Goal: Task Accomplishment & Management: Use online tool/utility

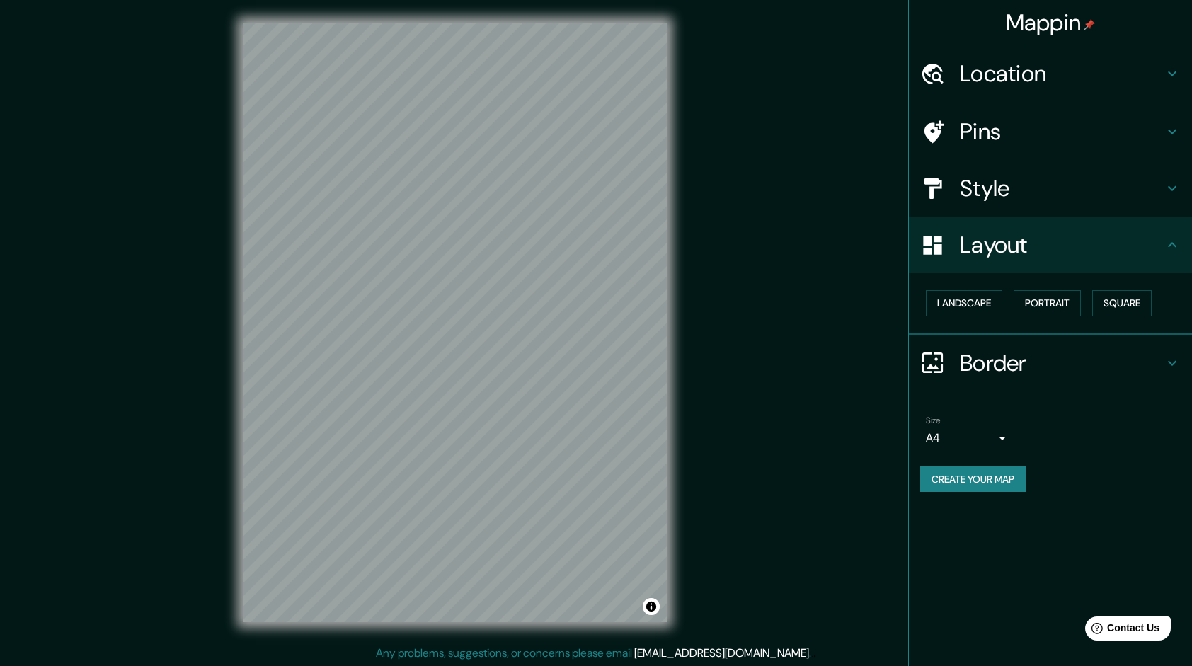
click at [1070, 263] on div "Layout" at bounding box center [1050, 245] width 283 height 57
click at [1165, 250] on div "Layout" at bounding box center [1050, 245] width 283 height 57
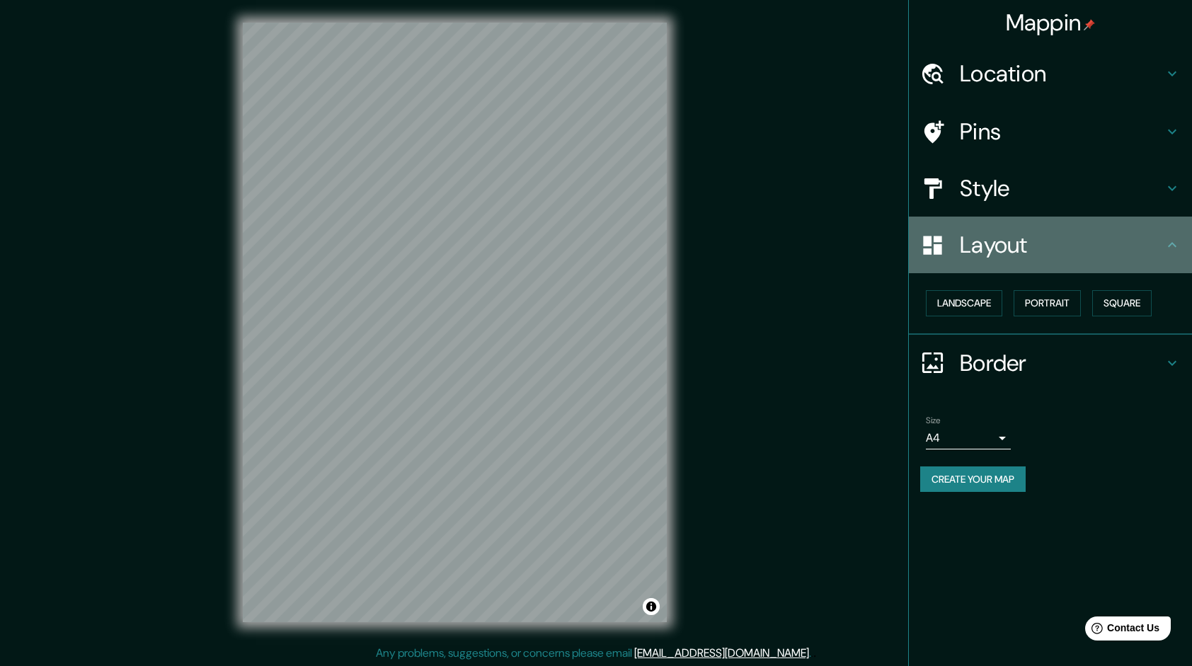
click at [1172, 238] on icon at bounding box center [1172, 244] width 17 height 17
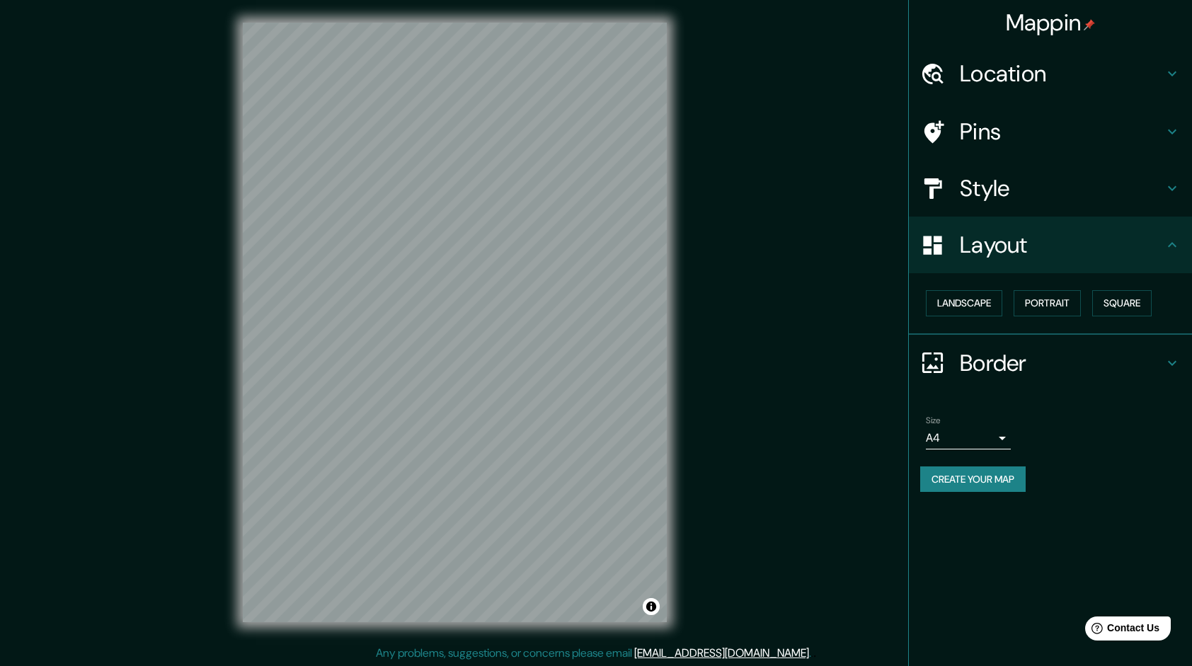
click at [1183, 188] on div "Style" at bounding box center [1050, 188] width 283 height 57
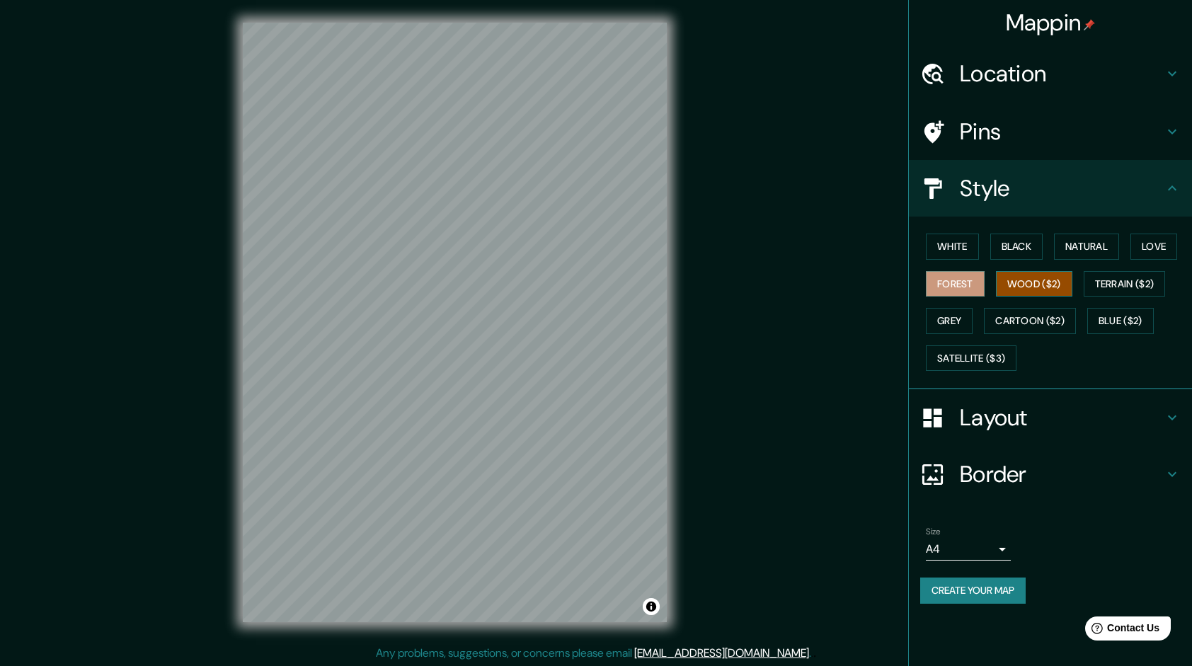
click at [1055, 281] on button "Wood ($2)" at bounding box center [1034, 284] width 76 height 26
click at [1029, 239] on button "Black" at bounding box center [1016, 247] width 53 height 26
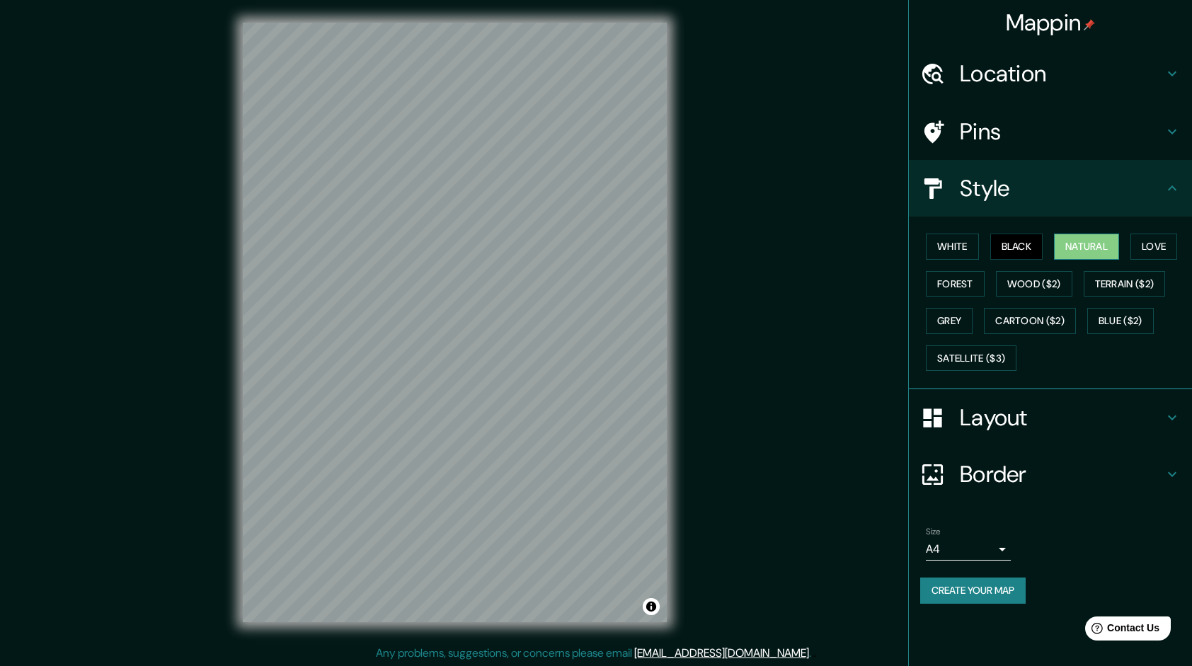
click at [1071, 238] on button "Natural" at bounding box center [1086, 247] width 65 height 26
click at [962, 242] on button "White" at bounding box center [952, 247] width 53 height 26
click at [1131, 245] on div "White Black Natural Love Forest Wood ($2) Terrain ($2) Grey Cartoon ($2) Blue (…" at bounding box center [1056, 302] width 272 height 149
click at [1147, 245] on button "Love" at bounding box center [1153, 247] width 47 height 26
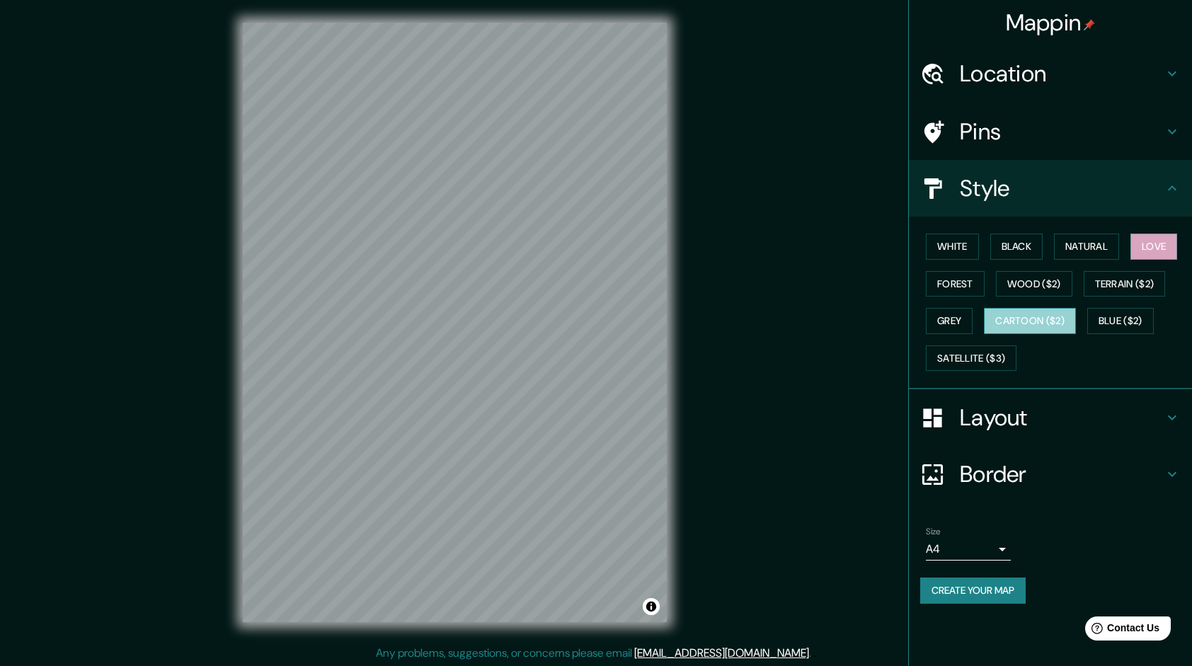
click at [1012, 314] on button "Cartoon ($2)" at bounding box center [1030, 321] width 92 height 26
click at [1116, 308] on button "Blue ($2)" at bounding box center [1120, 321] width 67 height 26
click at [1004, 381] on div "White Black Natural Love Forest Wood ($2) Terrain ($2) Grey Cartoon ($2) Blue (…" at bounding box center [1050, 303] width 283 height 173
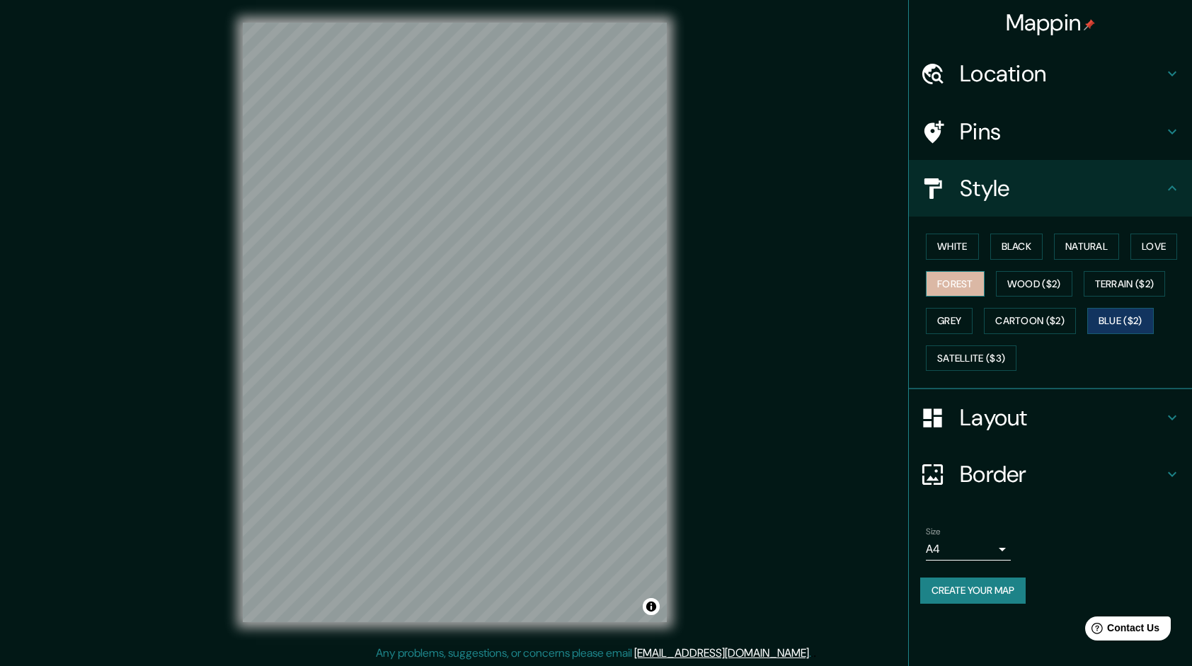
click at [984, 279] on button "Forest" at bounding box center [955, 284] width 59 height 26
click at [1012, 235] on button "Black" at bounding box center [1016, 247] width 53 height 26
click at [1103, 243] on button "Natural" at bounding box center [1086, 247] width 65 height 26
click at [1184, 246] on div "White Black Natural Love Forest Wood ($2) Terrain ($2) Grey Cartoon ($2) Blue (…" at bounding box center [1056, 302] width 272 height 149
click at [978, 246] on button "White" at bounding box center [952, 247] width 53 height 26
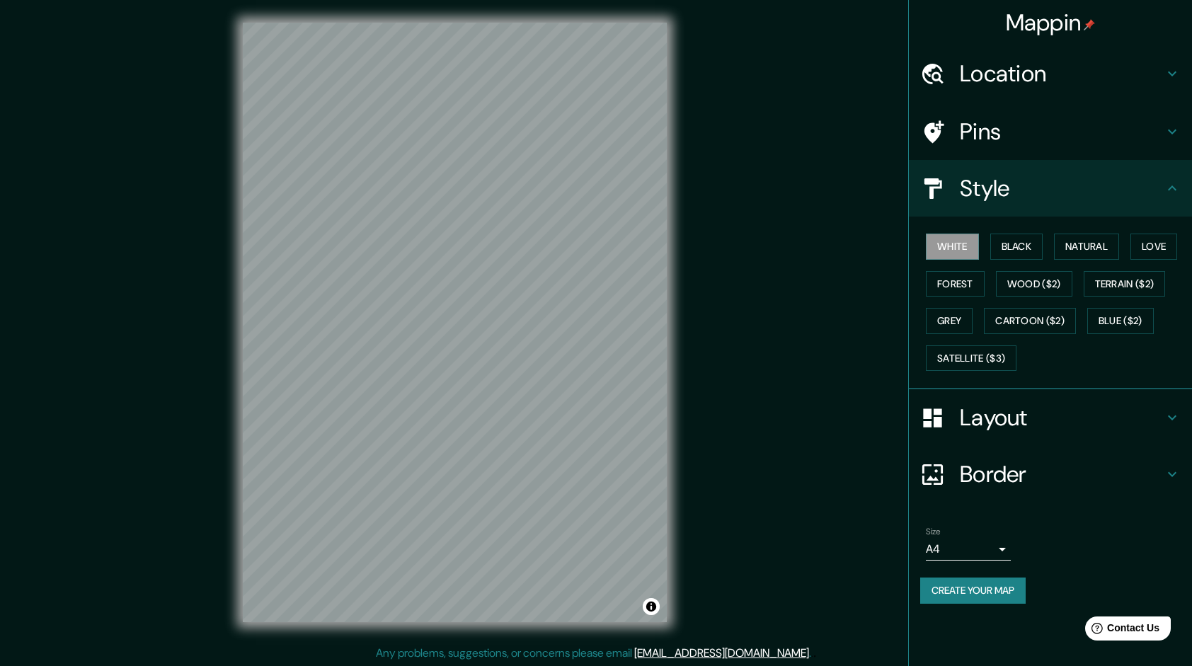
scroll to position [1, 0]
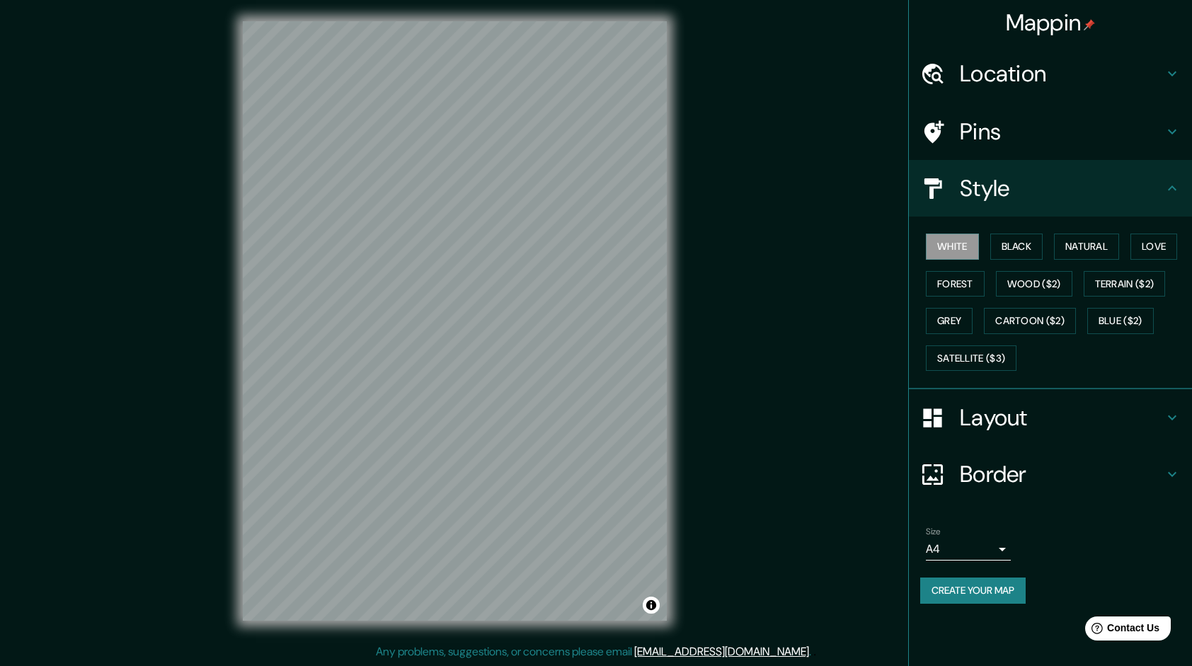
click at [1013, 197] on h4 "Style" at bounding box center [1062, 188] width 204 height 28
click at [1024, 435] on div "Layout" at bounding box center [1050, 417] width 283 height 57
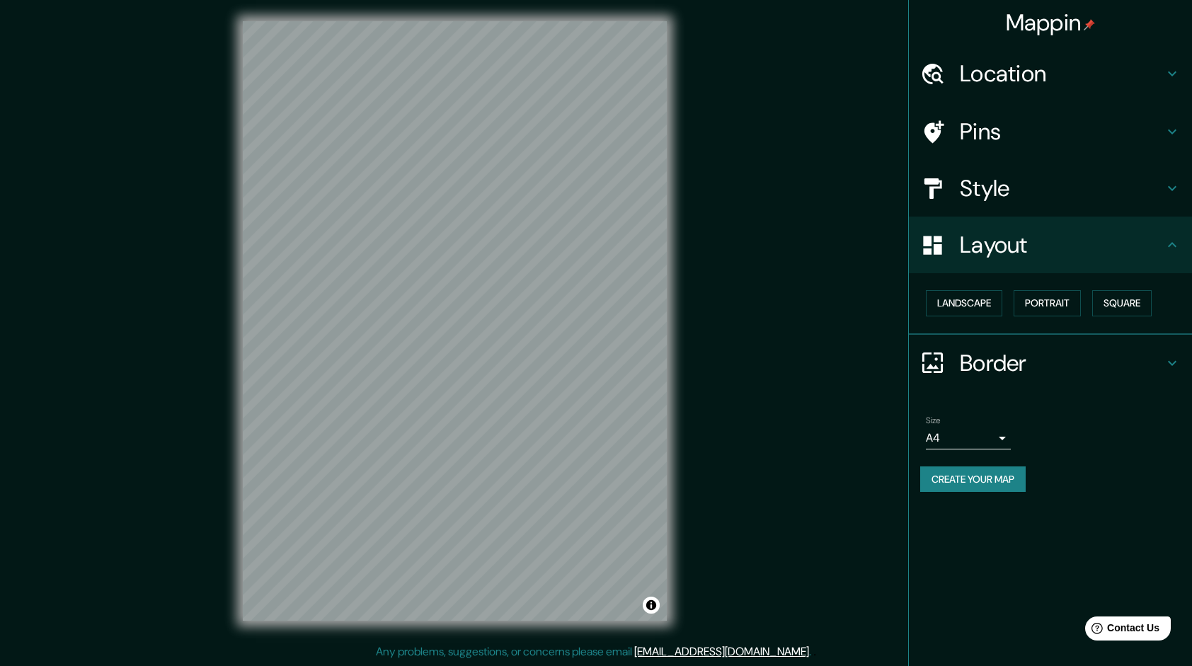
click at [1028, 349] on h4 "Border" at bounding box center [1062, 363] width 204 height 28
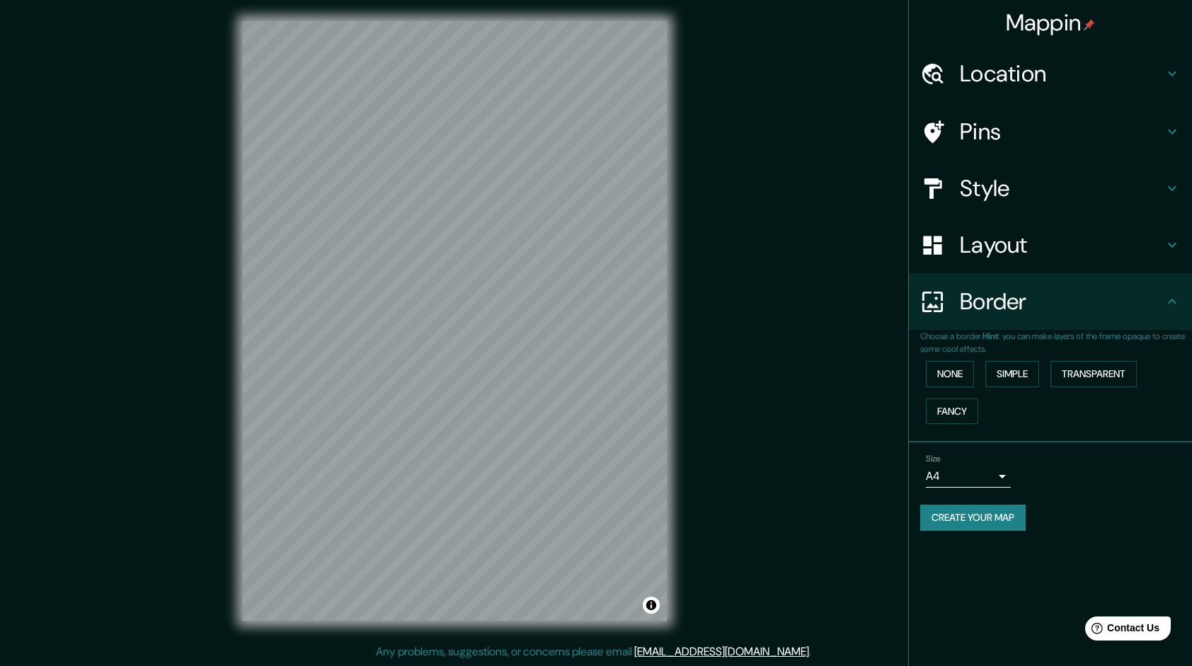
click at [961, 396] on div "None Simple Transparent Fancy" at bounding box center [1056, 392] width 272 height 74
click at [967, 406] on button "Fancy" at bounding box center [952, 412] width 52 height 26
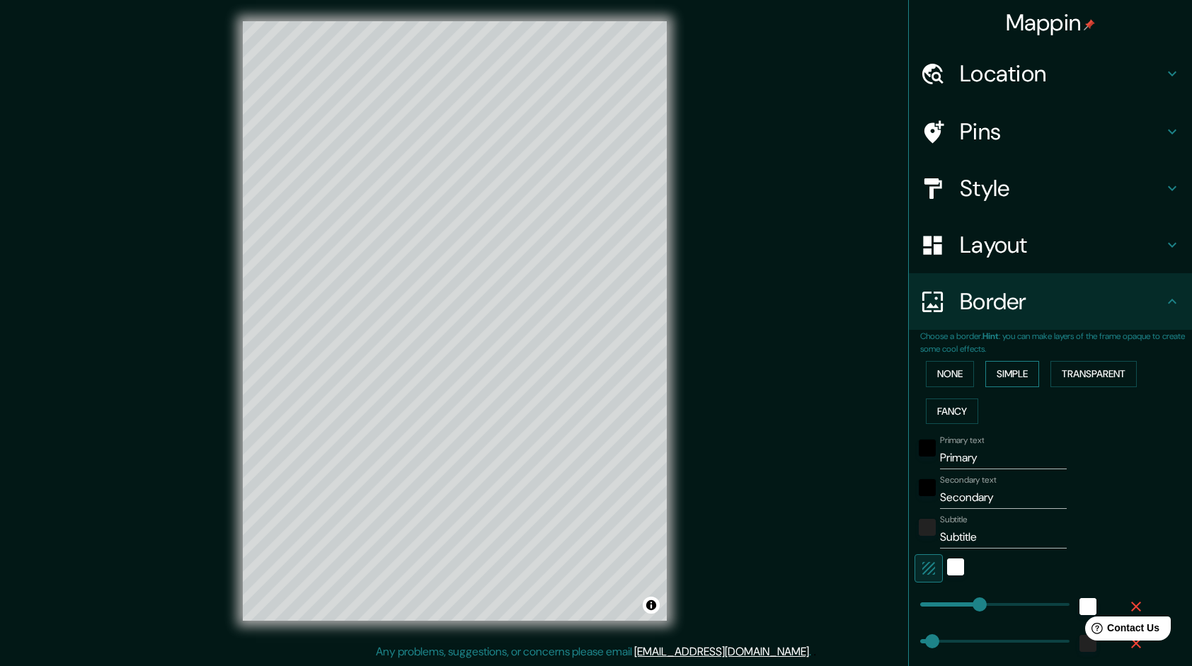
click at [989, 366] on button "Simple" at bounding box center [1012, 374] width 54 height 26
click at [1063, 374] on button "Transparent" at bounding box center [1093, 374] width 86 height 26
click at [931, 362] on button "None" at bounding box center [950, 374] width 48 height 26
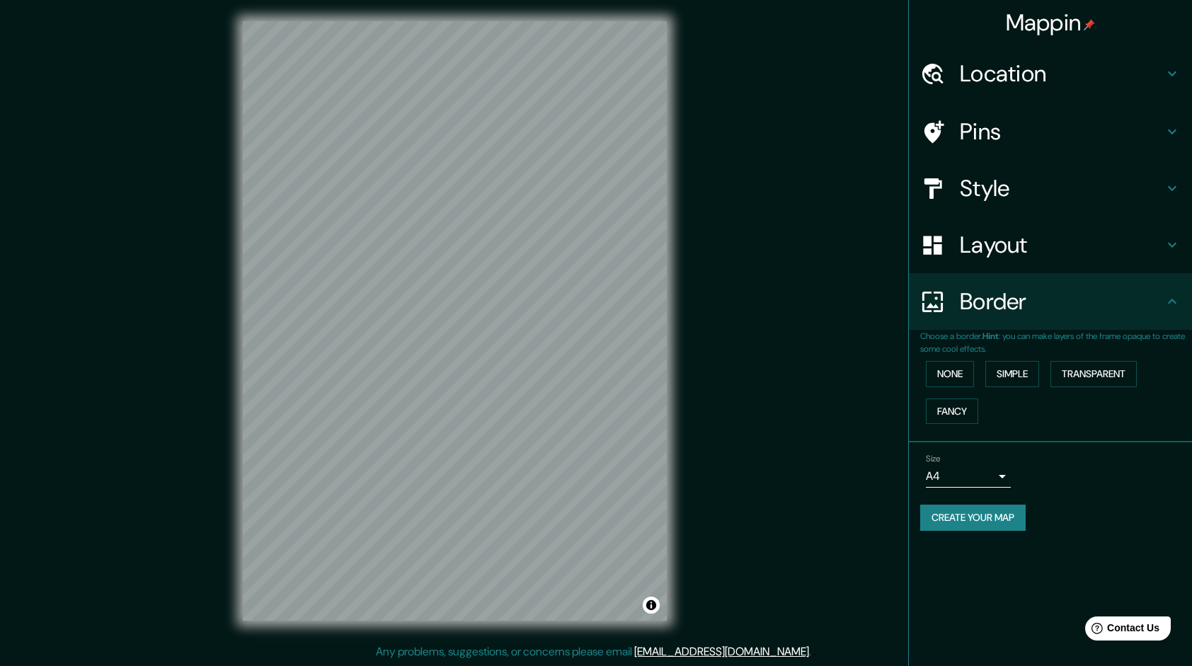
click at [980, 242] on h4 "Layout" at bounding box center [1062, 245] width 204 height 28
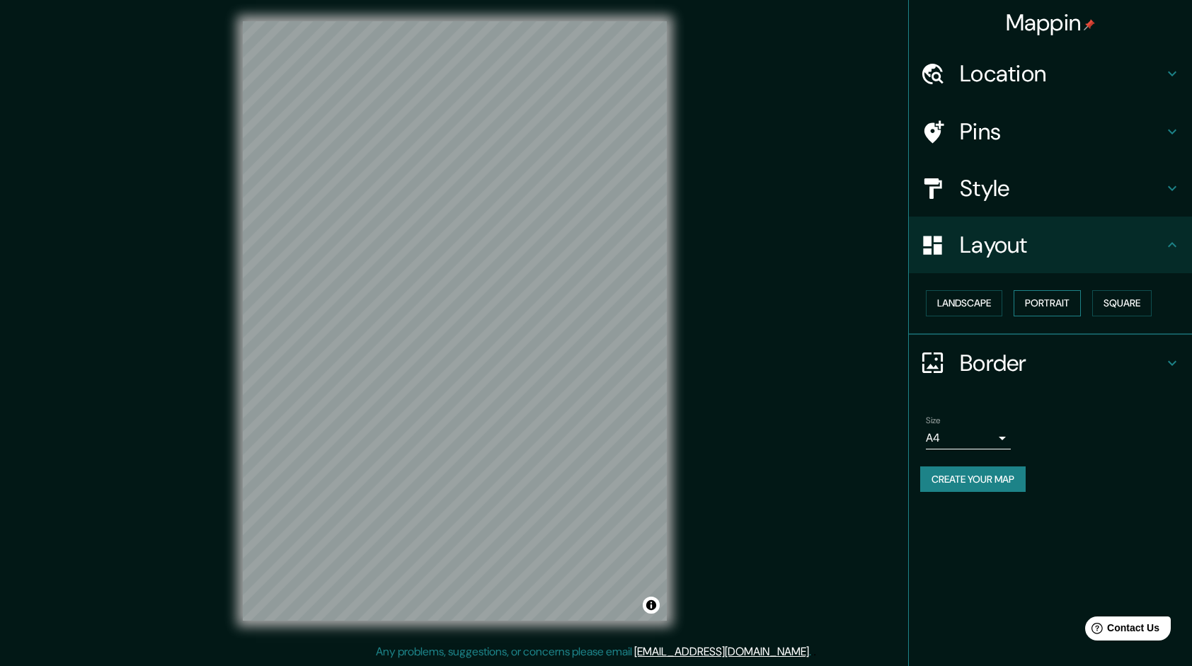
click at [1044, 296] on button "Portrait" at bounding box center [1047, 303] width 67 height 26
click at [973, 302] on button "Landscape" at bounding box center [964, 303] width 76 height 26
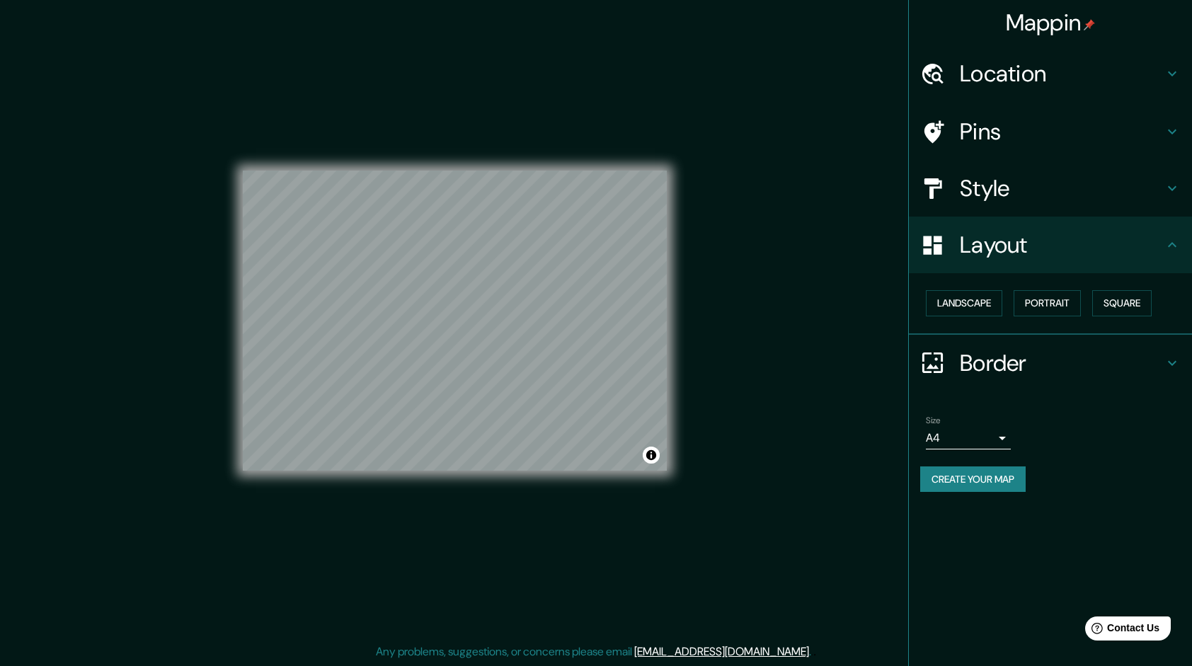
click at [727, 287] on div "Mappin Location [GEOGRAPHIC_DATA], [GEOGRAPHIC_DATA], [GEOGRAPHIC_DATA] Pins St…" at bounding box center [596, 332] width 1192 height 667
click at [751, 287] on div "Mappin Location [GEOGRAPHIC_DATA], [GEOGRAPHIC_DATA], [GEOGRAPHIC_DATA] Pins St…" at bounding box center [596, 332] width 1192 height 667
click at [1017, 246] on h4 "Layout" at bounding box center [1062, 245] width 204 height 28
click at [1171, 242] on icon at bounding box center [1172, 244] width 17 height 17
click at [1175, 242] on icon at bounding box center [1172, 244] width 17 height 17
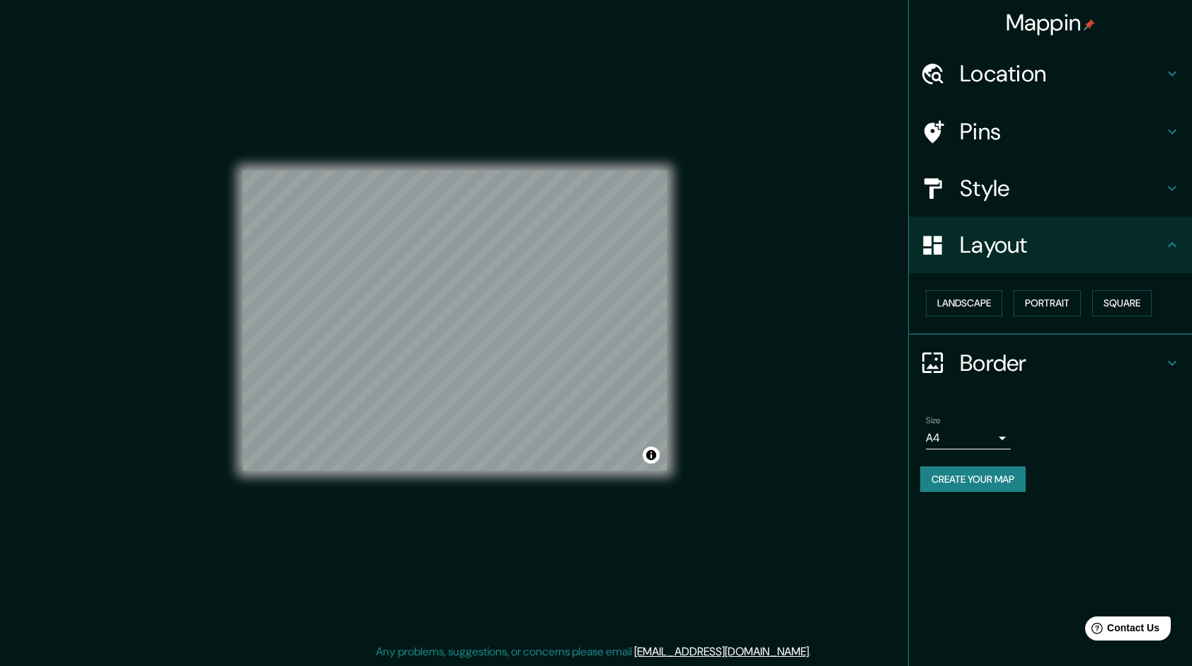
click at [1164, 239] on icon at bounding box center [1172, 244] width 17 height 17
click at [1035, 210] on div "Style" at bounding box center [1050, 188] width 283 height 57
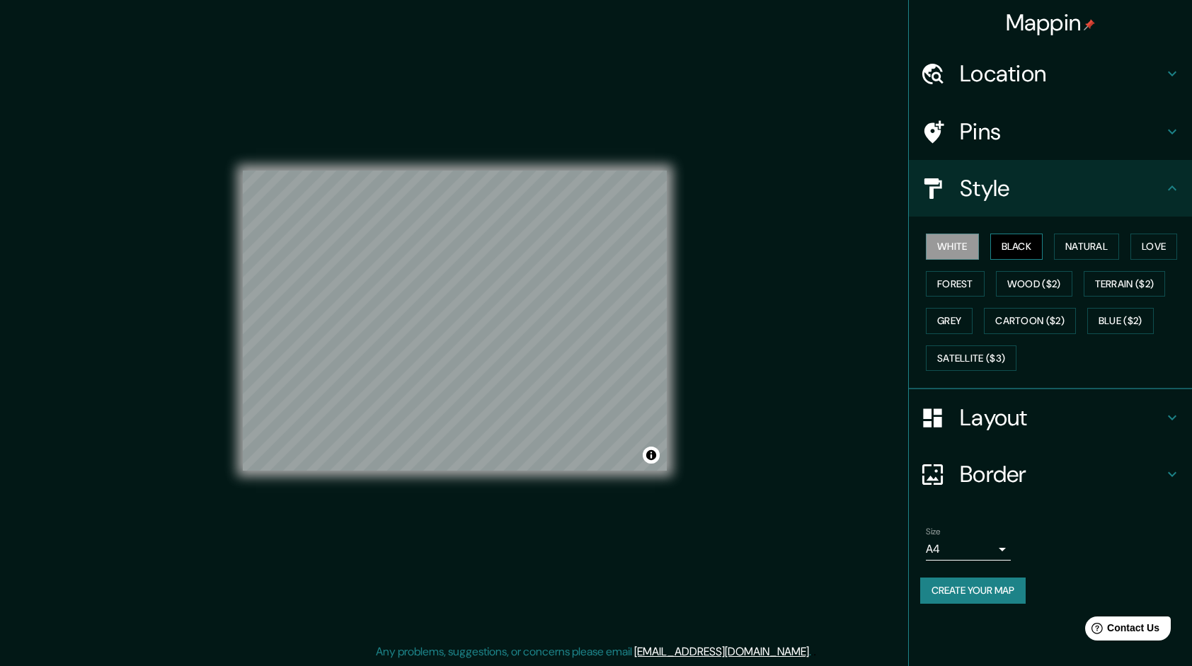
click at [1021, 236] on button "Black" at bounding box center [1016, 247] width 53 height 26
click at [1103, 243] on button "Natural" at bounding box center [1086, 247] width 65 height 26
click at [1161, 250] on button "Love" at bounding box center [1153, 247] width 47 height 26
click at [953, 280] on button "Forest" at bounding box center [955, 284] width 59 height 26
click at [952, 250] on button "White" at bounding box center [952, 247] width 53 height 26
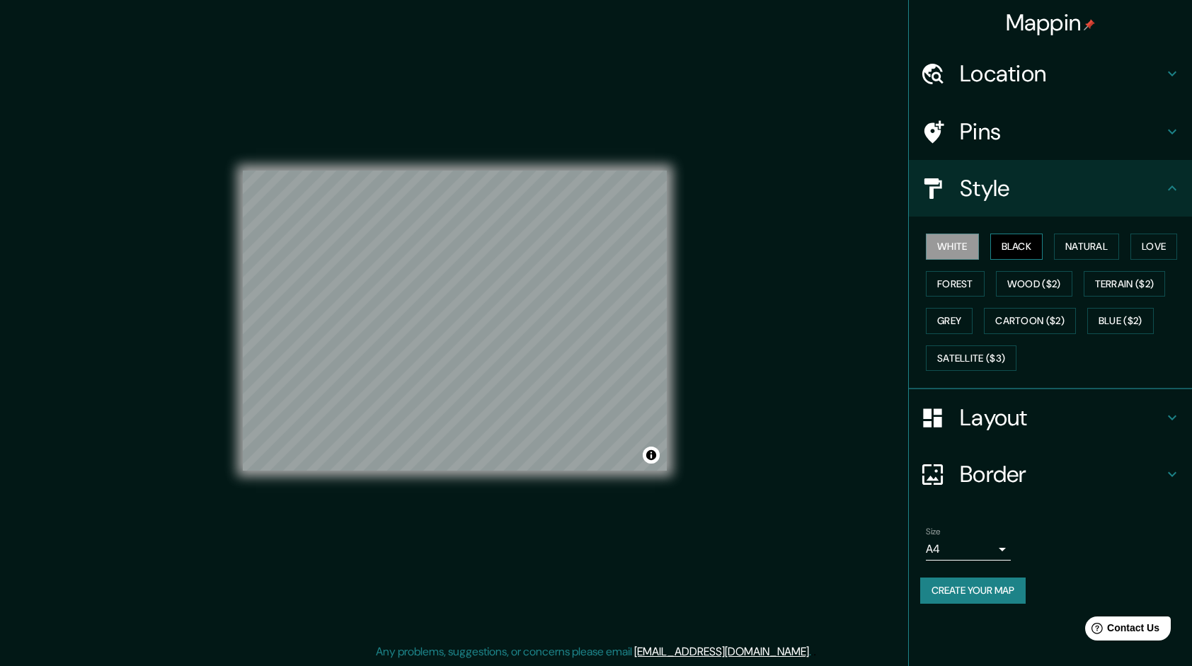
drag, startPoint x: 712, startPoint y: 343, endPoint x: 1011, endPoint y: 243, distance: 315.4
click at [1011, 243] on button "Black" at bounding box center [1016, 247] width 53 height 26
click at [937, 243] on button "White" at bounding box center [952, 247] width 53 height 26
click at [1023, 234] on button "Black" at bounding box center [1016, 247] width 53 height 26
click at [1101, 236] on button "Natural" at bounding box center [1086, 247] width 65 height 26
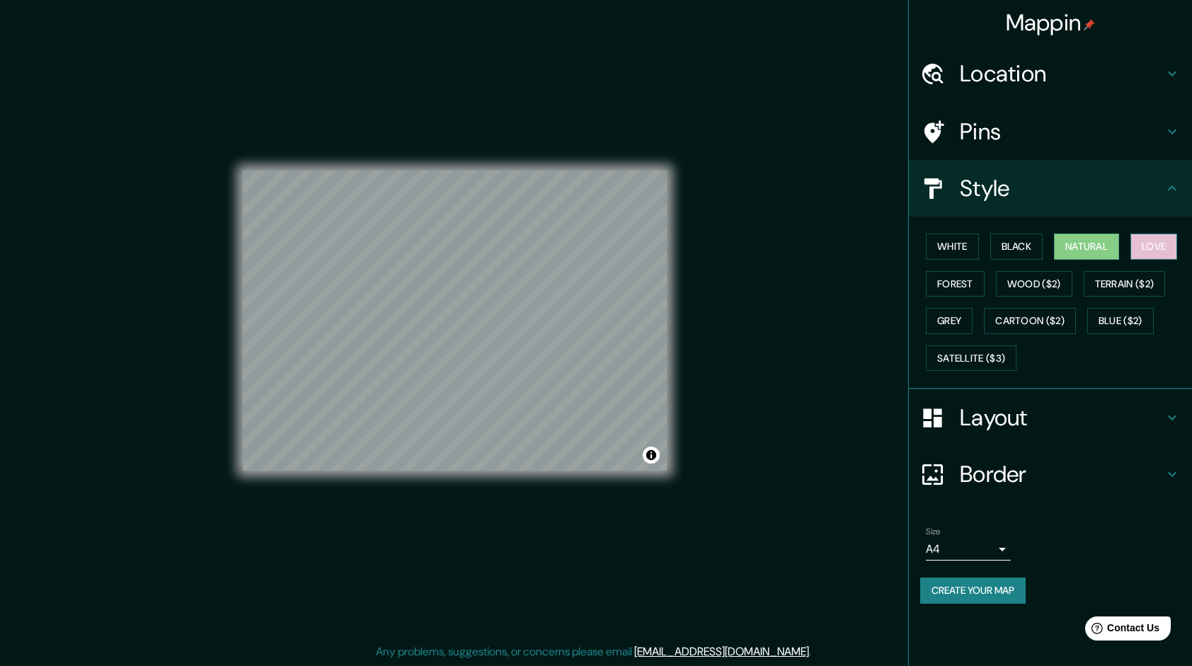
click at [1161, 240] on button "Love" at bounding box center [1153, 247] width 47 height 26
click at [933, 289] on button "Forest" at bounding box center [955, 284] width 59 height 26
click at [1050, 416] on h4 "Layout" at bounding box center [1062, 417] width 204 height 28
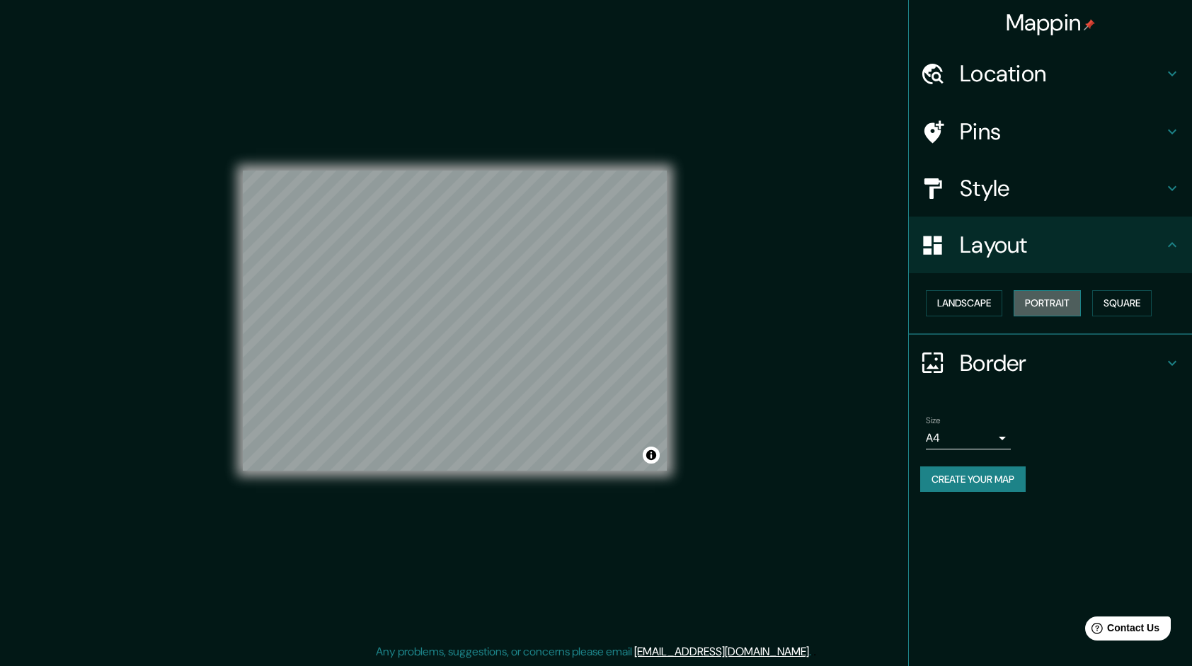
click at [1051, 297] on button "Portrait" at bounding box center [1047, 303] width 67 height 26
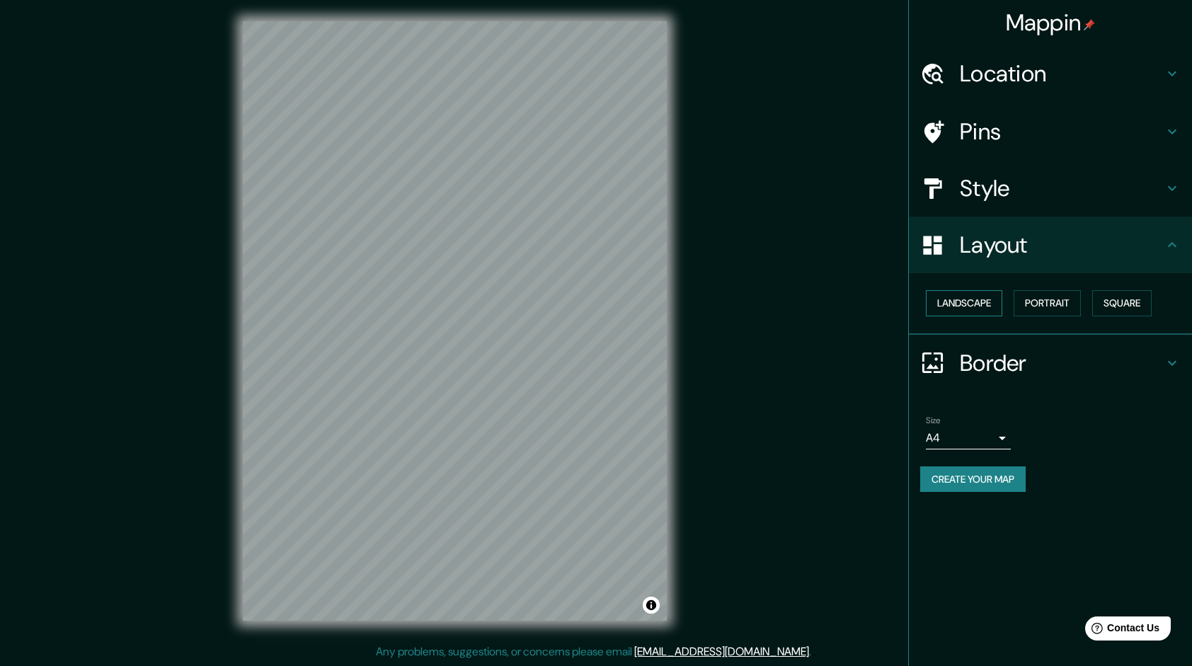
click at [982, 313] on button "Landscape" at bounding box center [964, 303] width 76 height 26
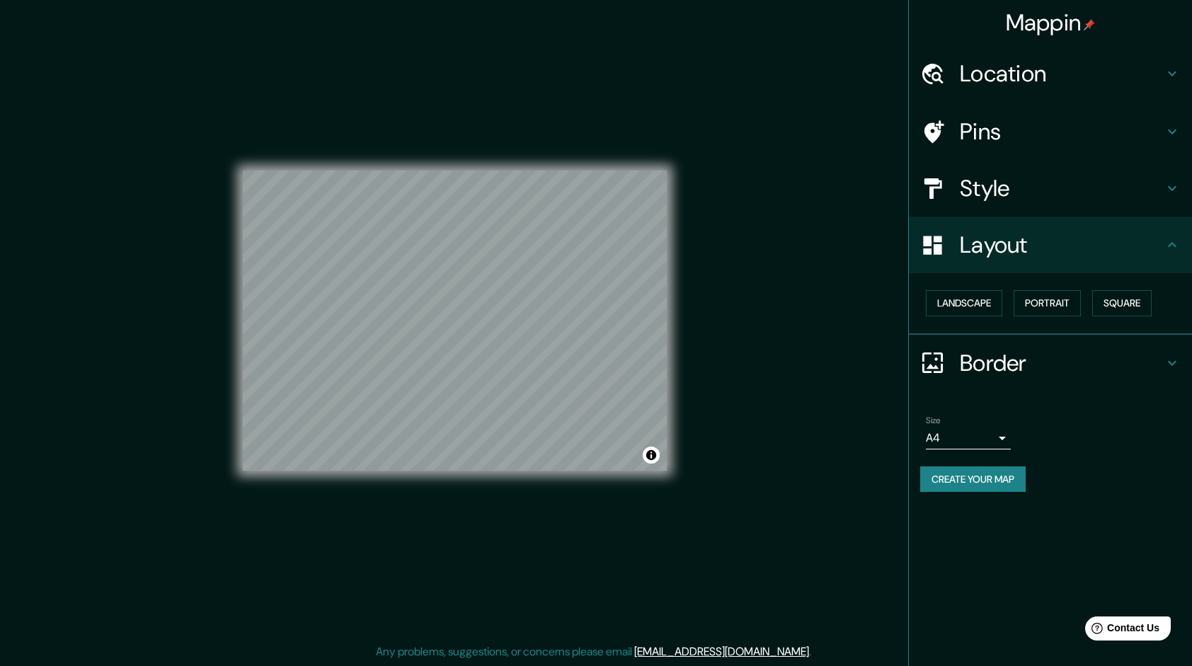
click at [956, 452] on div "Size A4 single" at bounding box center [1050, 432] width 260 height 45
click at [970, 477] on button "Create your map" at bounding box center [972, 479] width 105 height 26
click at [1007, 470] on div "Create your map" at bounding box center [1050, 479] width 260 height 26
click at [1028, 292] on button "Portrait" at bounding box center [1047, 303] width 67 height 26
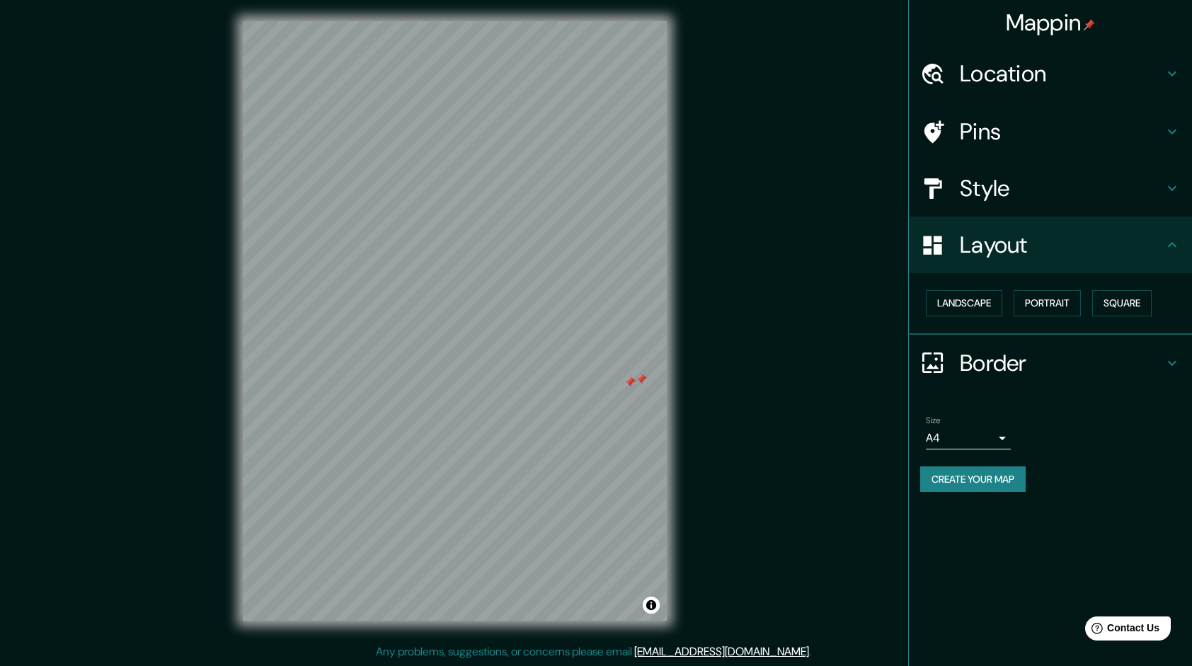
click at [626, 385] on div at bounding box center [629, 382] width 11 height 11
click at [640, 374] on div at bounding box center [641, 379] width 11 height 11
click at [982, 484] on button "Create your map" at bounding box center [972, 479] width 105 height 26
click at [466, 335] on div at bounding box center [466, 331] width 11 height 11
click at [473, 334] on div at bounding box center [475, 334] width 11 height 11
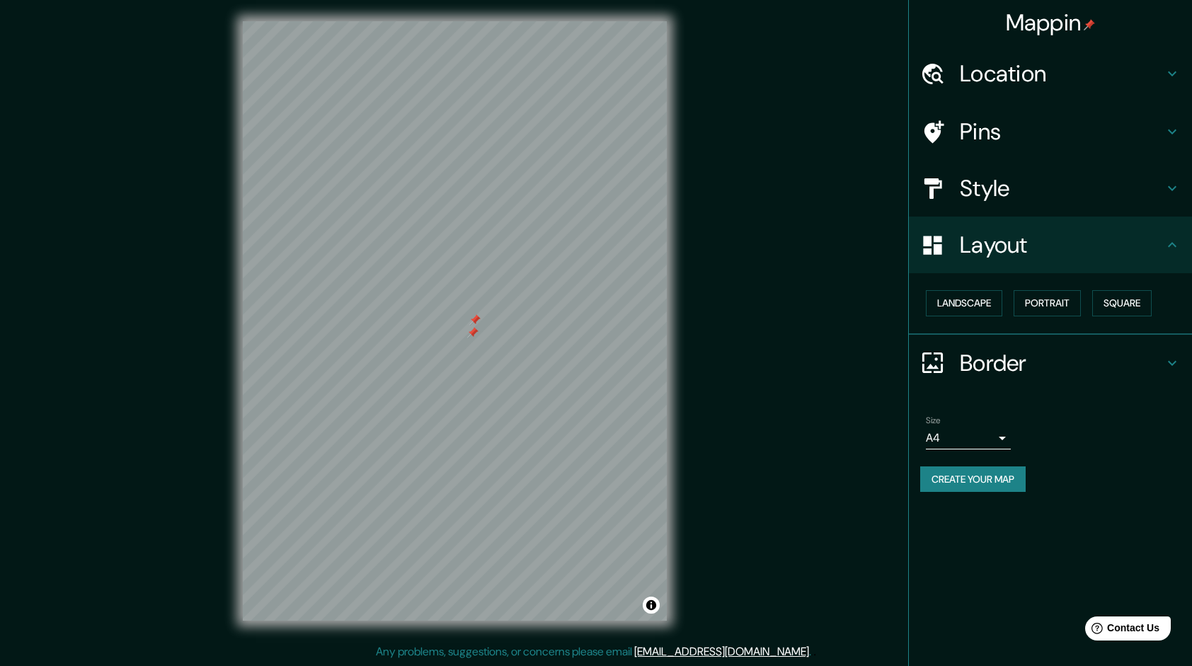
click at [474, 335] on div at bounding box center [472, 332] width 11 height 11
click at [476, 316] on div at bounding box center [475, 321] width 11 height 11
click at [474, 321] on div at bounding box center [474, 319] width 11 height 11
click at [989, 477] on button "Create your map" at bounding box center [972, 479] width 105 height 26
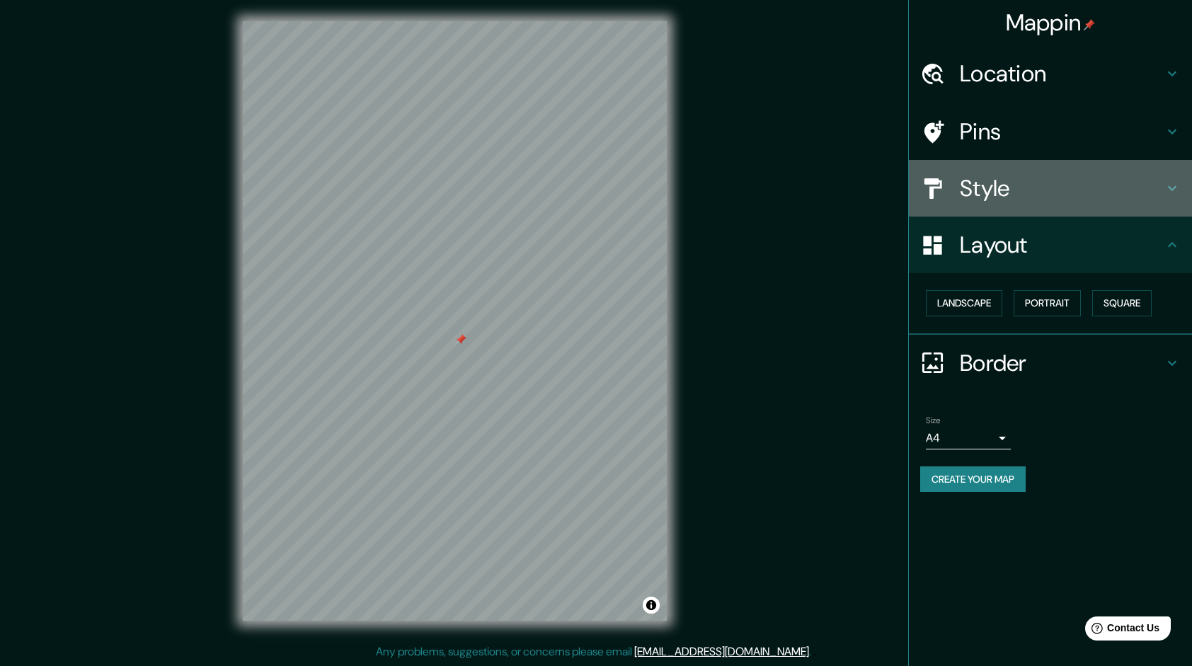
click at [982, 190] on h4 "Style" at bounding box center [1062, 188] width 204 height 28
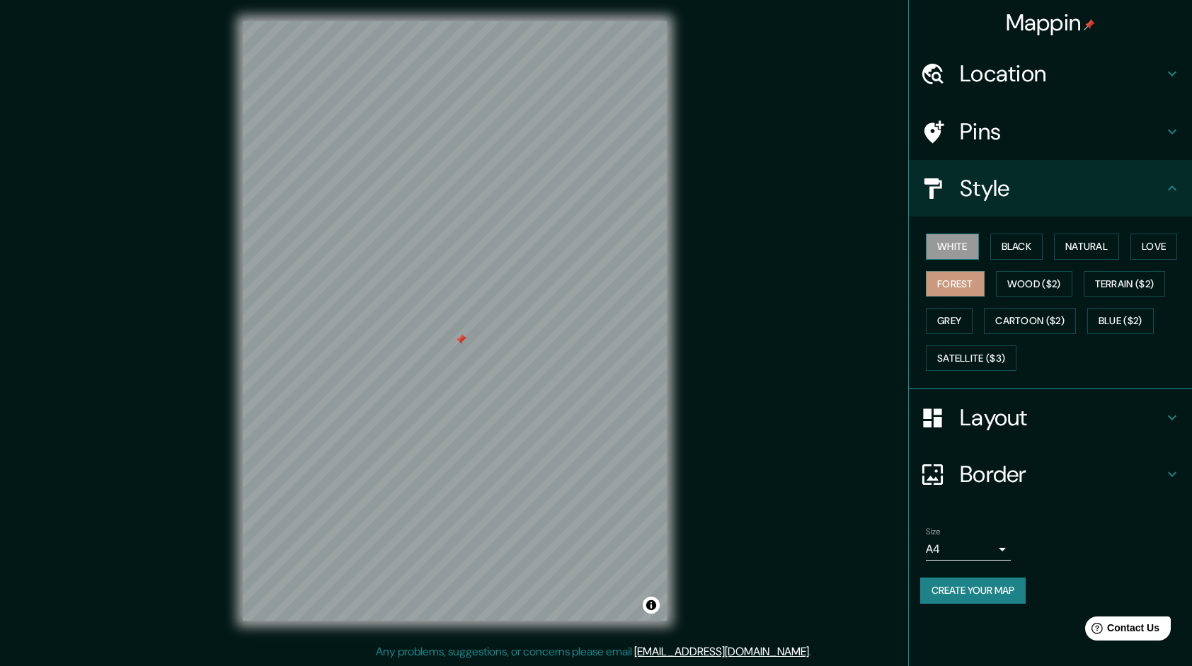
click at [952, 242] on button "White" at bounding box center [952, 247] width 53 height 26
click at [460, 340] on div at bounding box center [460, 339] width 11 height 11
